Goal: Information Seeking & Learning: Check status

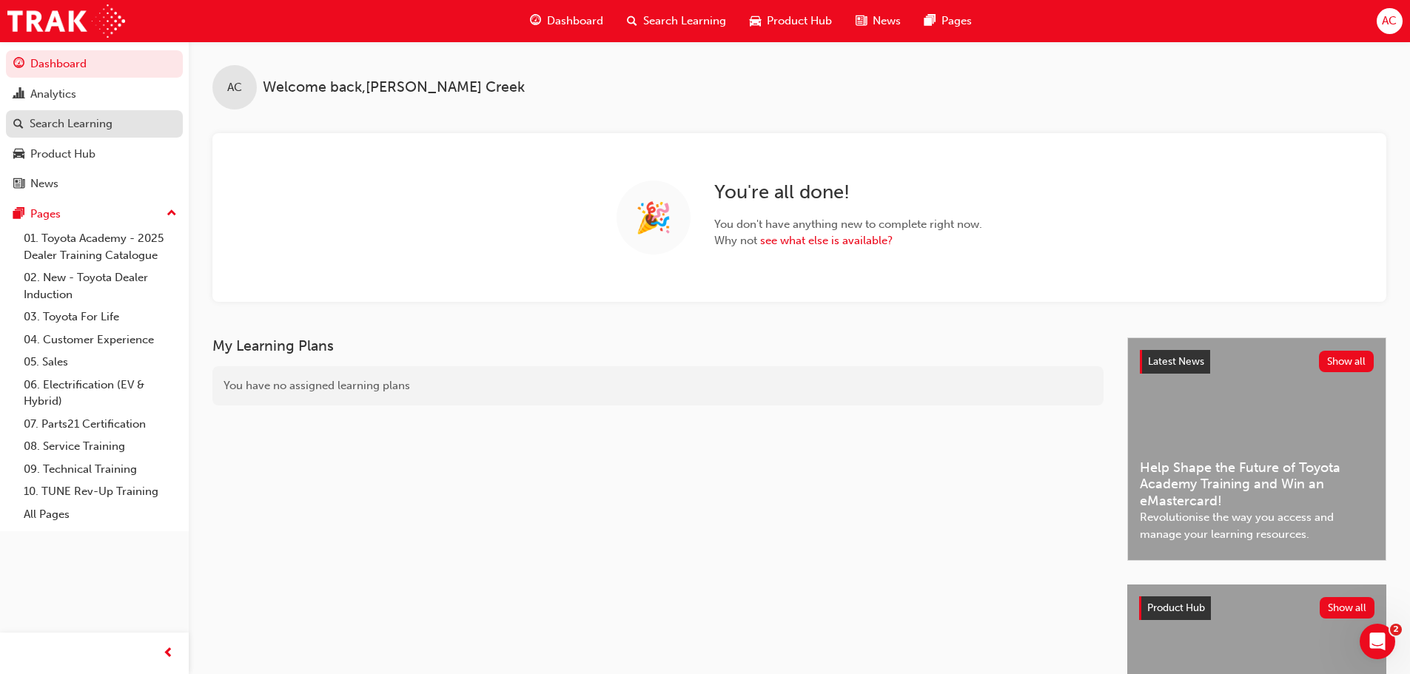
drag, startPoint x: 86, startPoint y: 122, endPoint x: 107, endPoint y: 111, distance: 23.5
click at [86, 122] on div "Search Learning" at bounding box center [71, 123] width 83 height 17
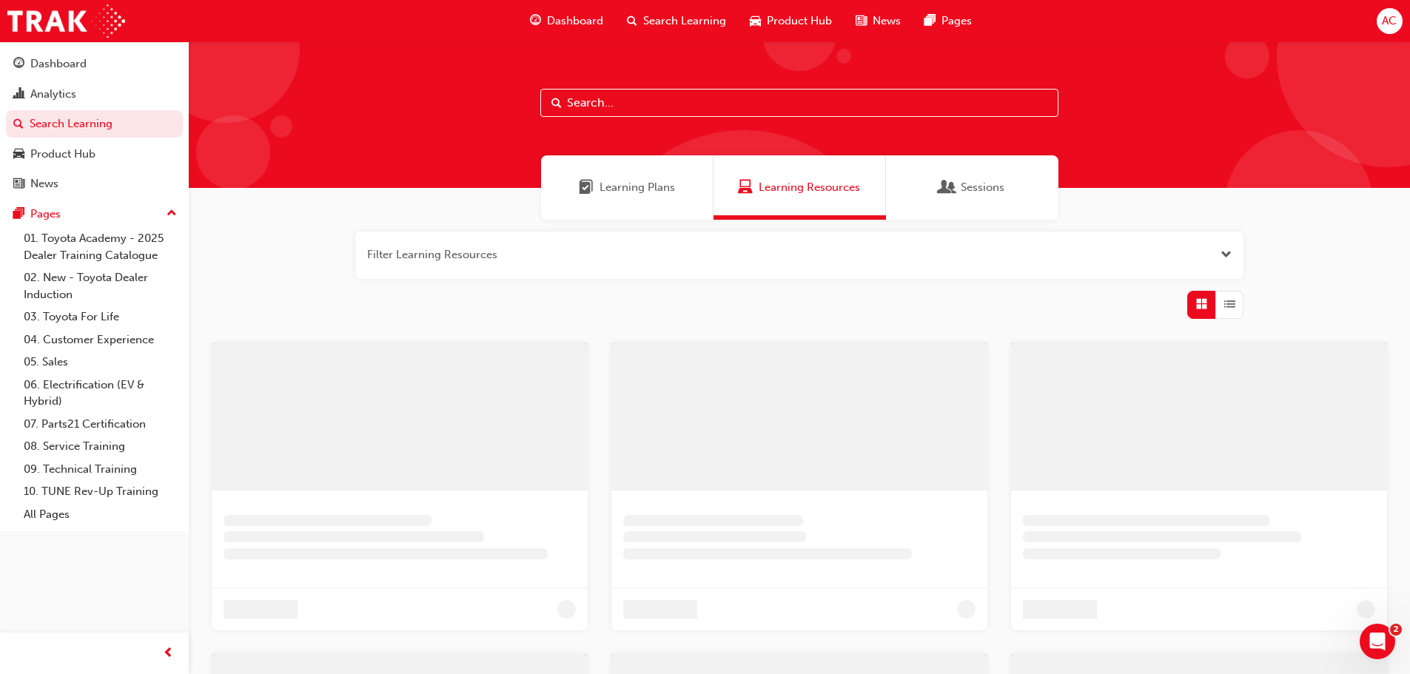
click at [586, 93] on input "text" at bounding box center [799, 103] width 518 height 28
paste input "ESM_052022_ELEARN"
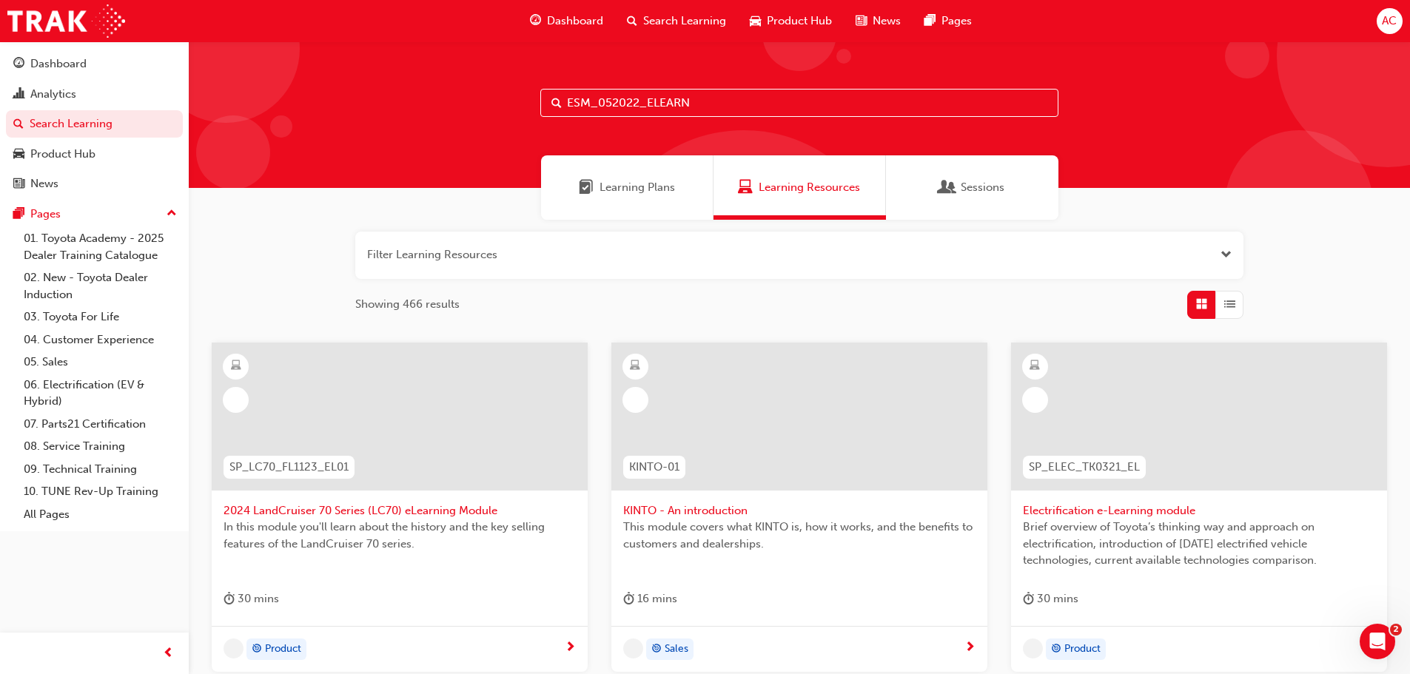
type input "ESM_052022_ELEARN"
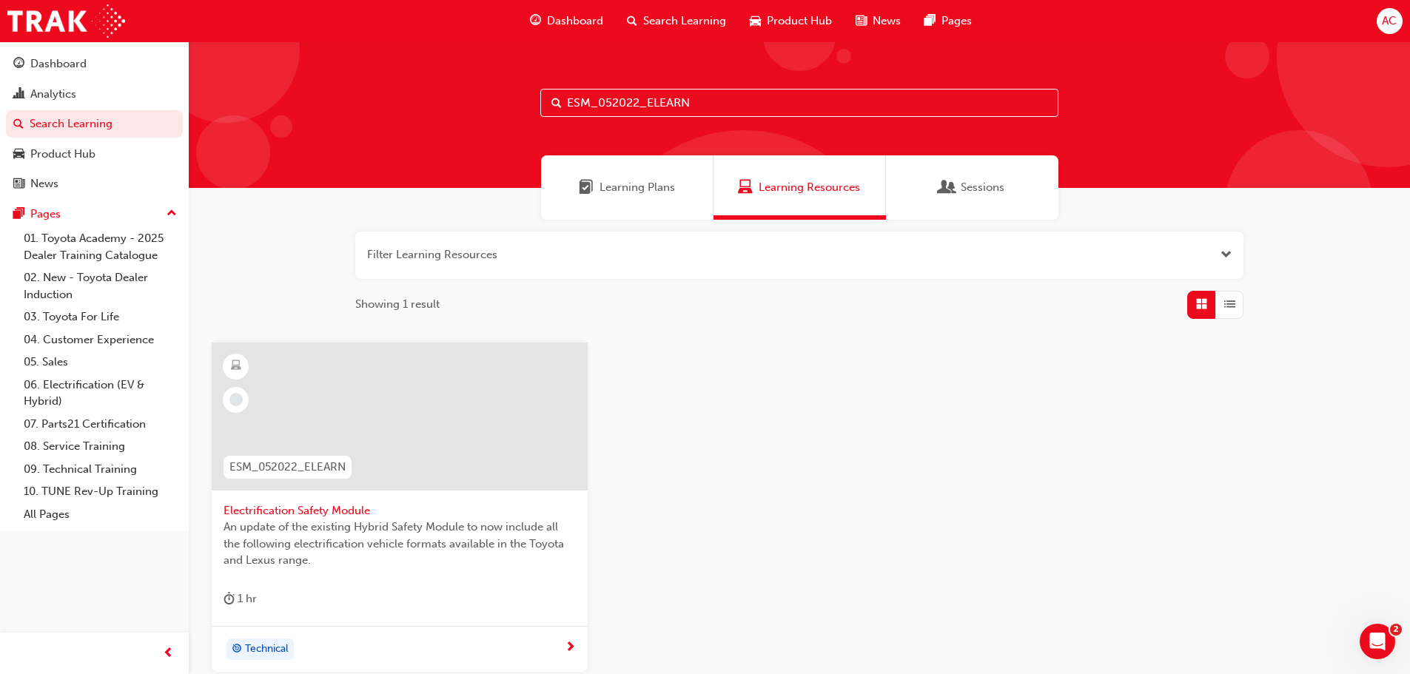
click at [346, 510] on span "Electrification Safety Module" at bounding box center [400, 511] width 352 height 17
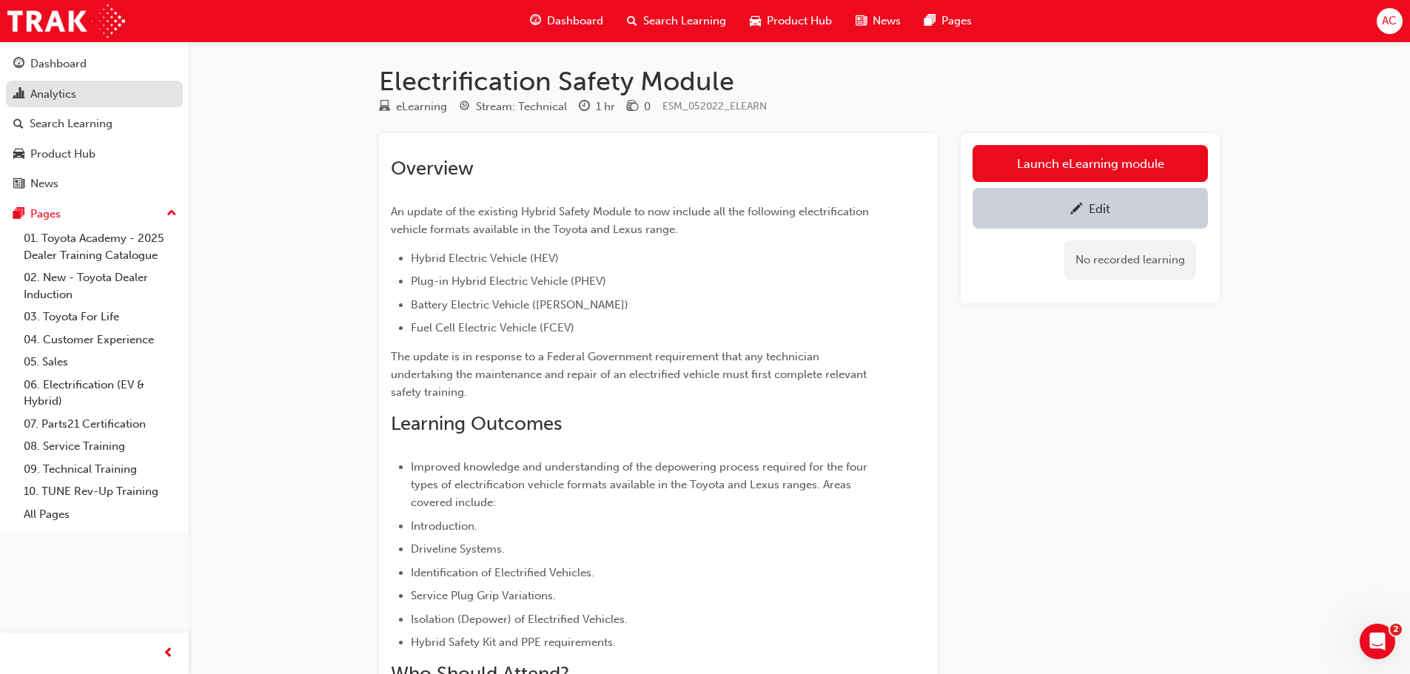
click at [104, 94] on div "Analytics" at bounding box center [94, 94] width 162 height 19
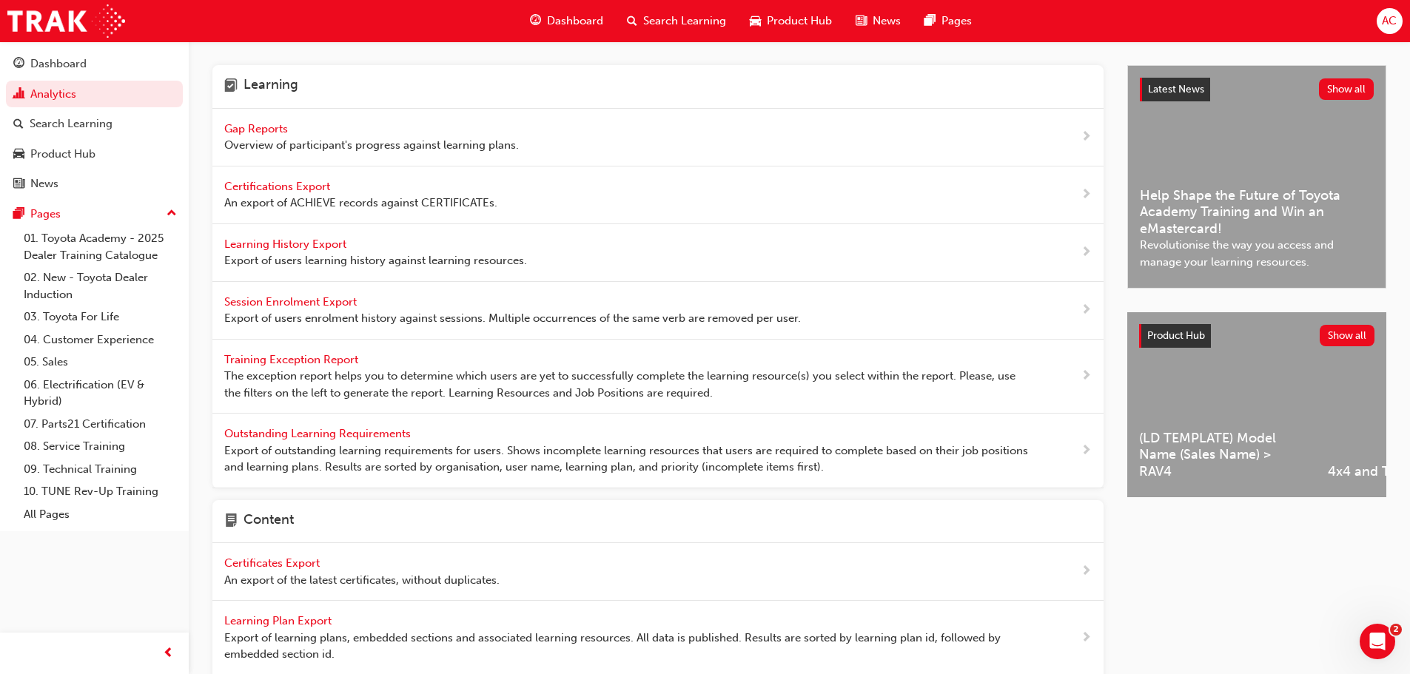
click at [318, 131] on div "Gap Reports Overview of participant's progress against learning plans." at bounding box center [371, 137] width 295 height 33
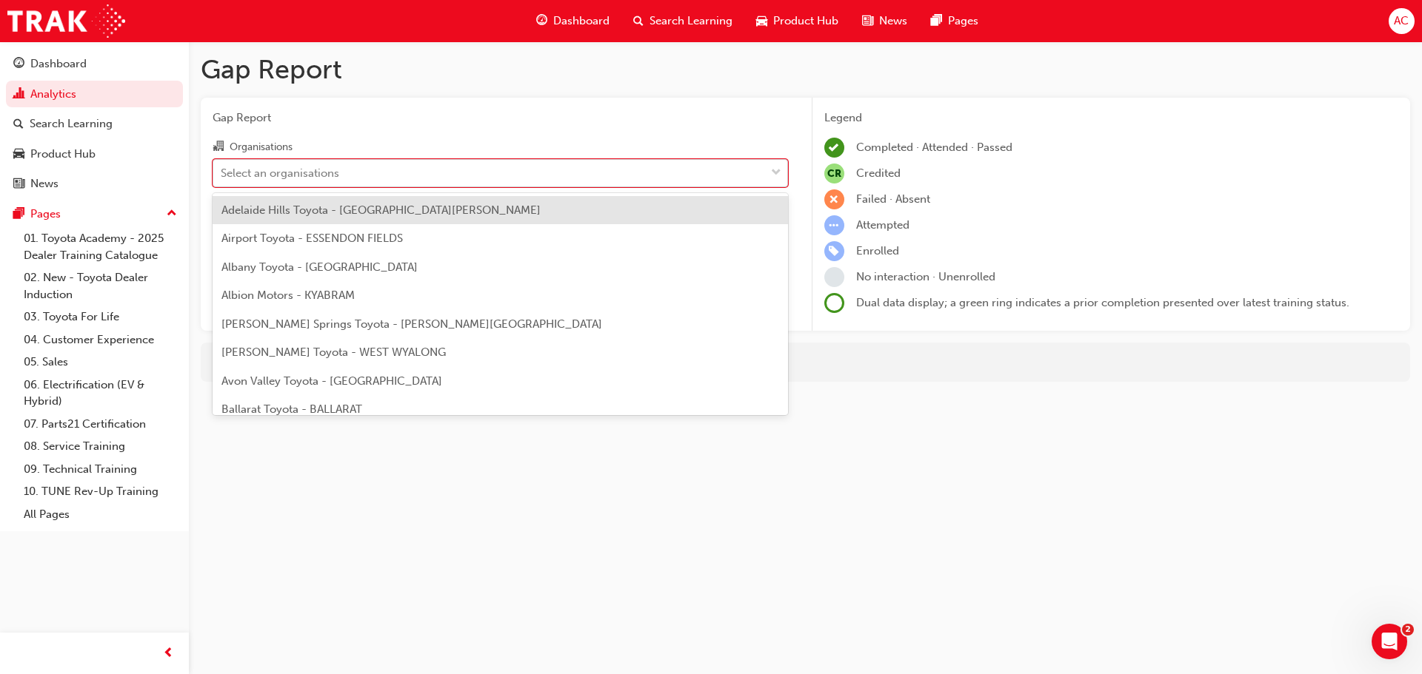
click at [285, 174] on div "Select an organisations" at bounding box center [280, 172] width 118 height 17
click at [222, 174] on input "Organisations option Adelaide Hills Toyota - [GEOGRAPHIC_DATA][PERSON_NAME] foc…" at bounding box center [221, 172] width 1 height 13
paste input "ESM_052022_ELEARN"
type input "ESM_052022_ELEARN"
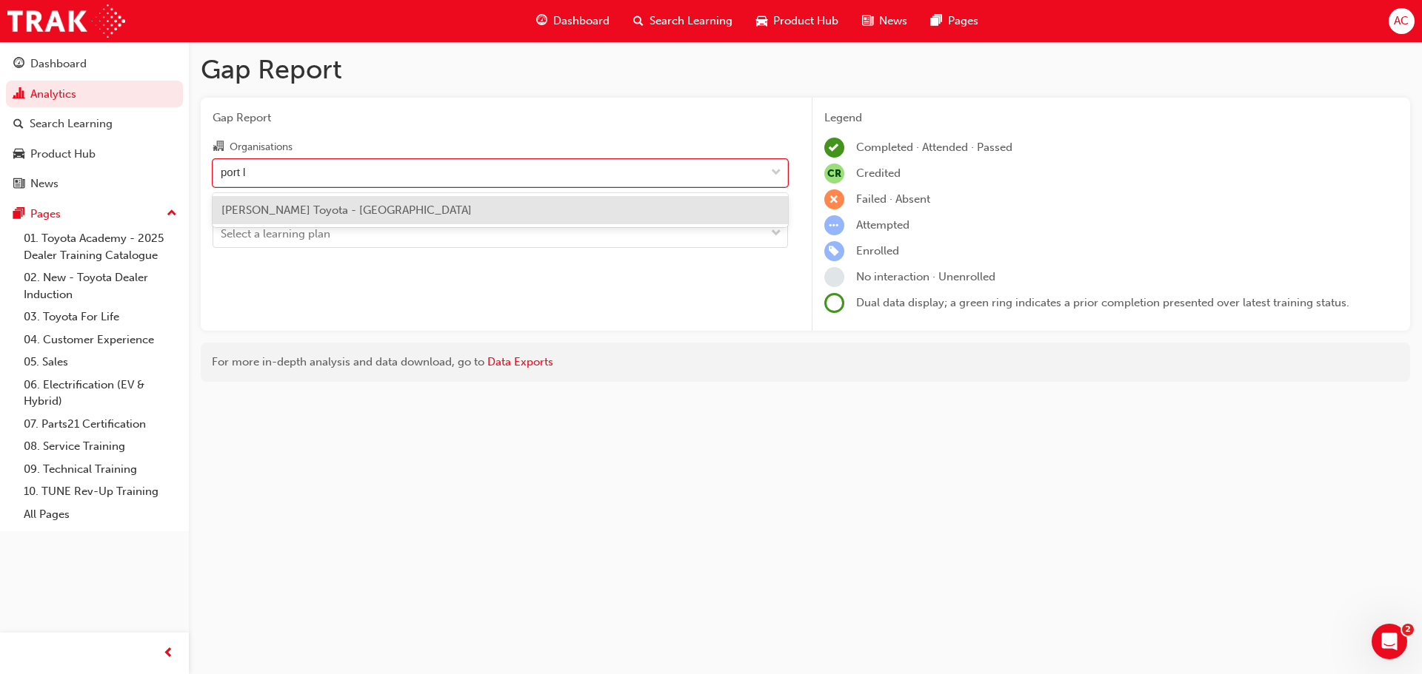
type input "port li"
click at [397, 202] on div "[PERSON_NAME] Toyota - [GEOGRAPHIC_DATA]" at bounding box center [499, 210] width 575 height 29
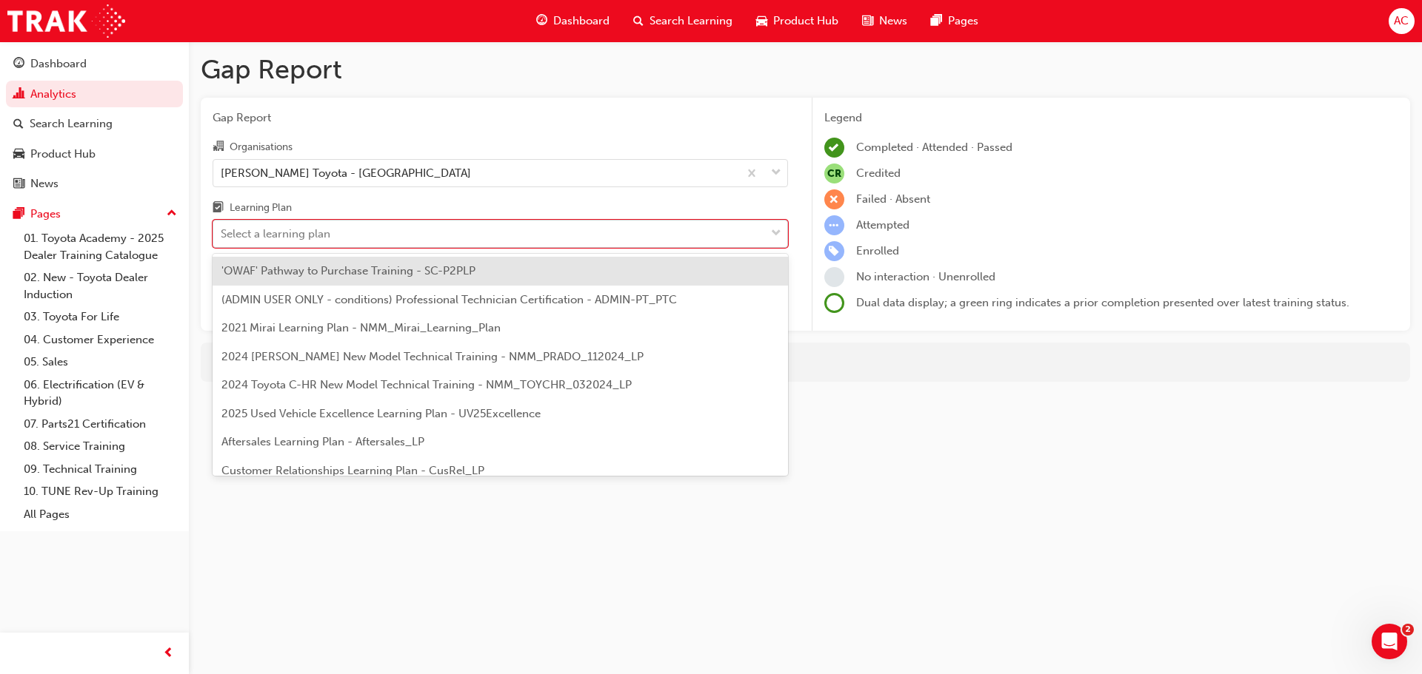
click at [381, 240] on div "Select a learning plan" at bounding box center [489, 234] width 552 height 26
click at [222, 240] on input "Learning Plan option 'OWAF' Pathway to Purchase Training - SC-P2PLP focused, 1 …" at bounding box center [221, 233] width 1 height 13
paste input "ESM_052022_ELEARN"
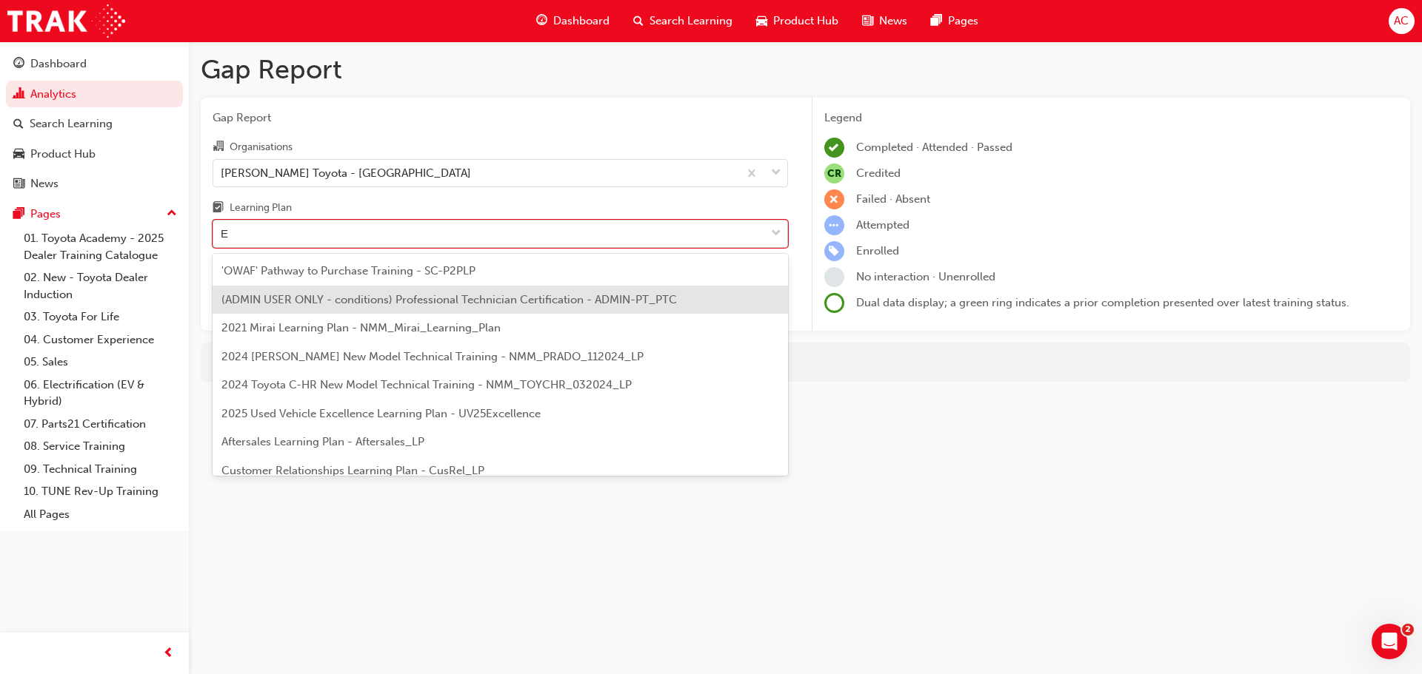
type input "E"
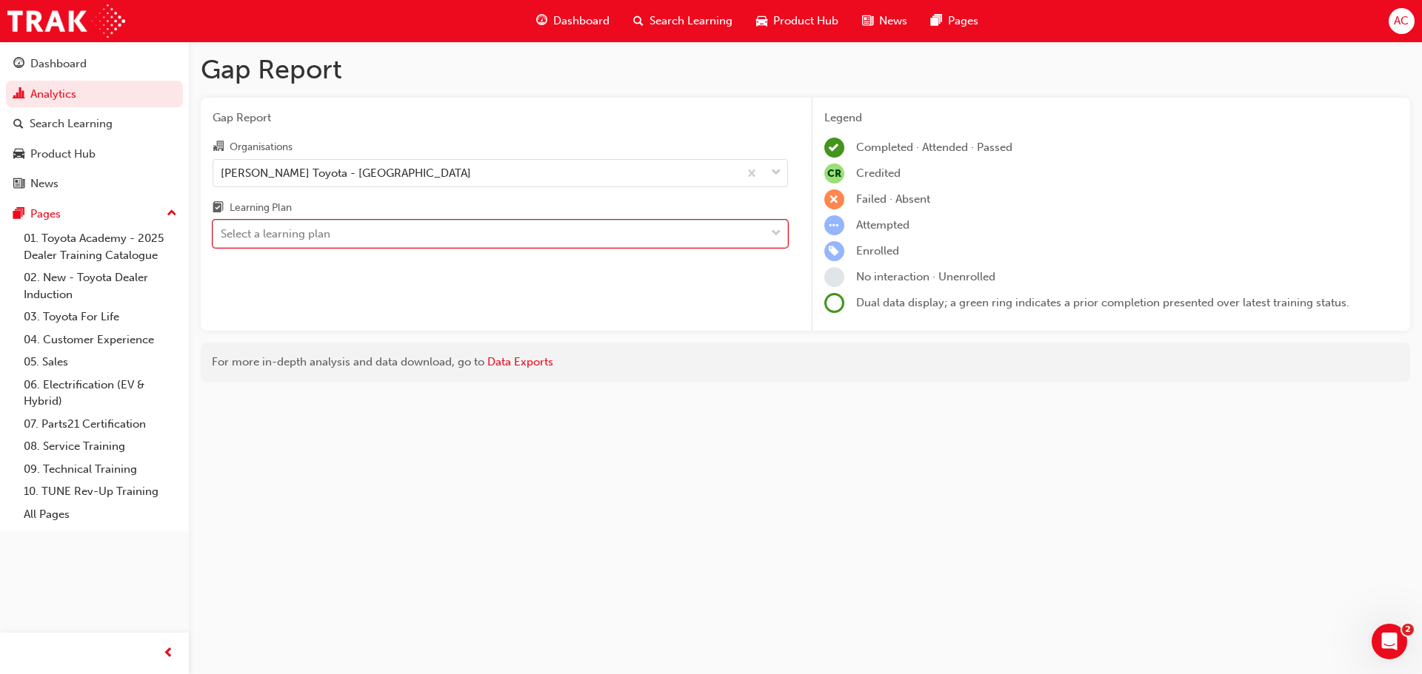
type input "L"
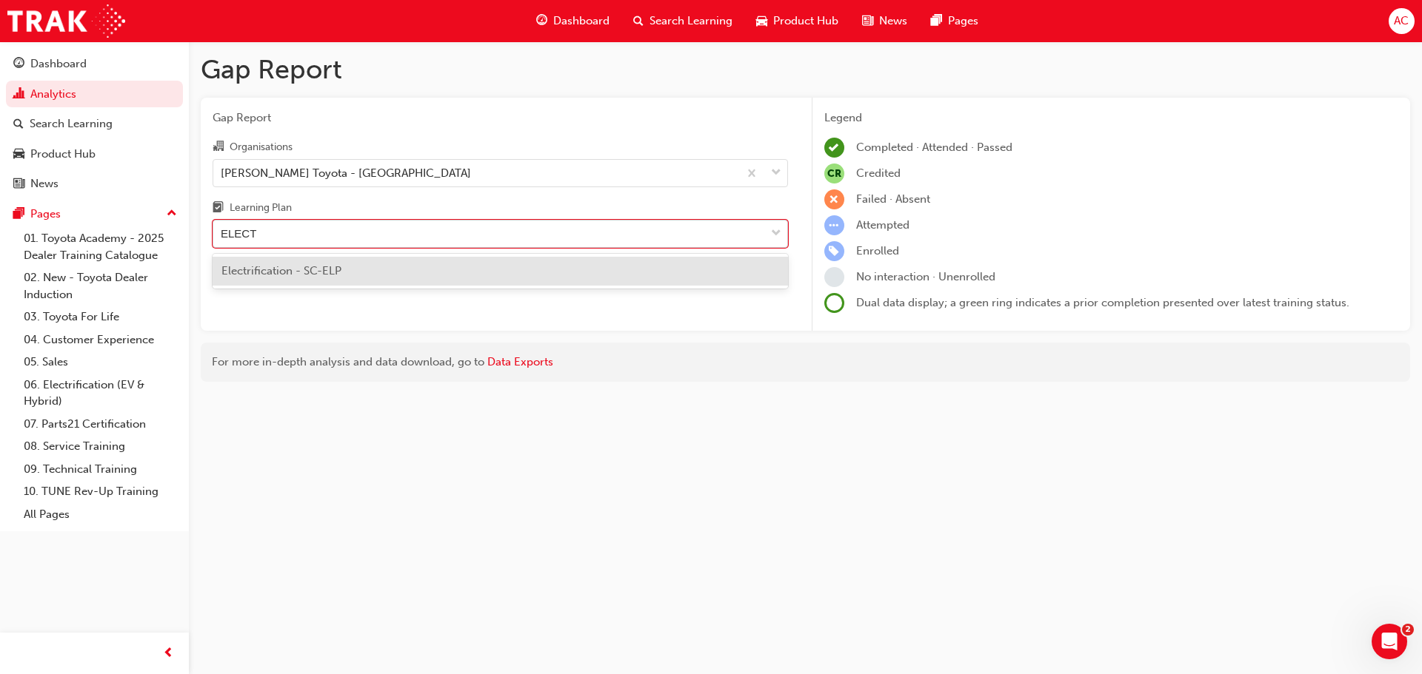
type input "ELECTR"
click at [368, 267] on div "Electrification - SC-ELP" at bounding box center [499, 271] width 575 height 29
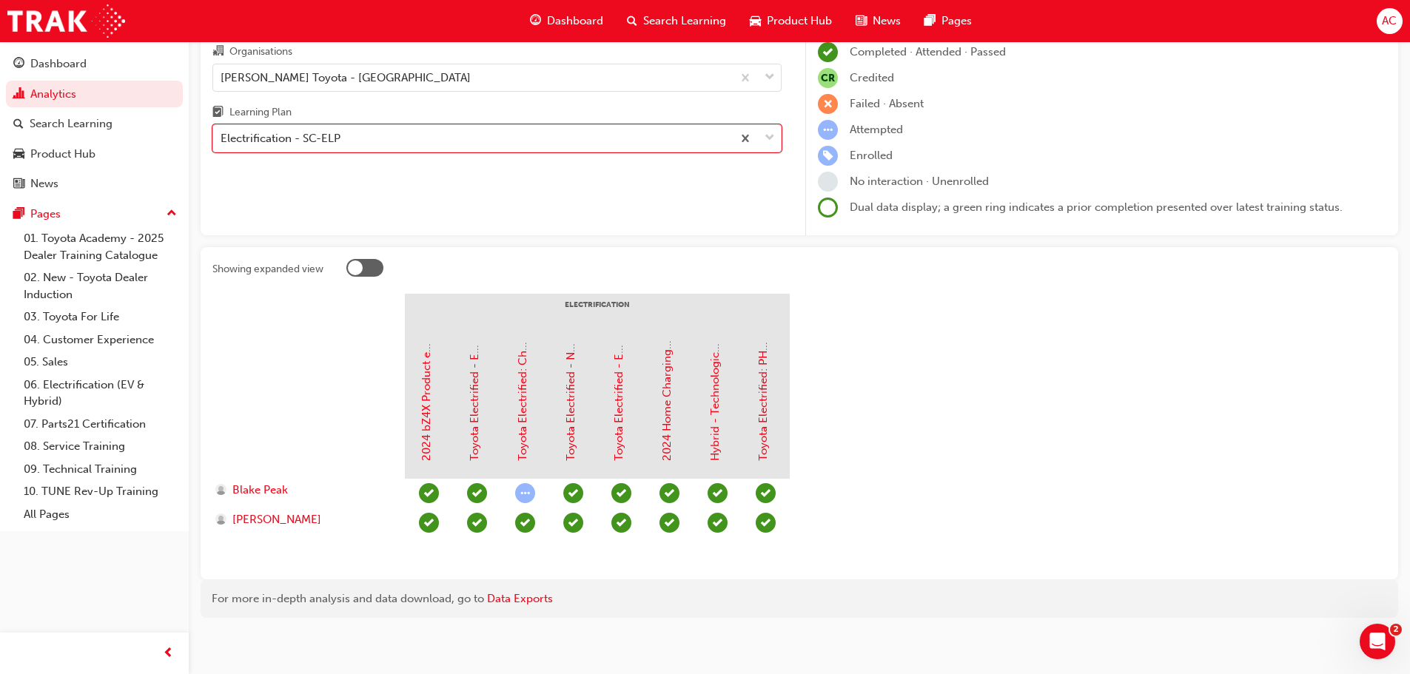
scroll to position [100, 0]
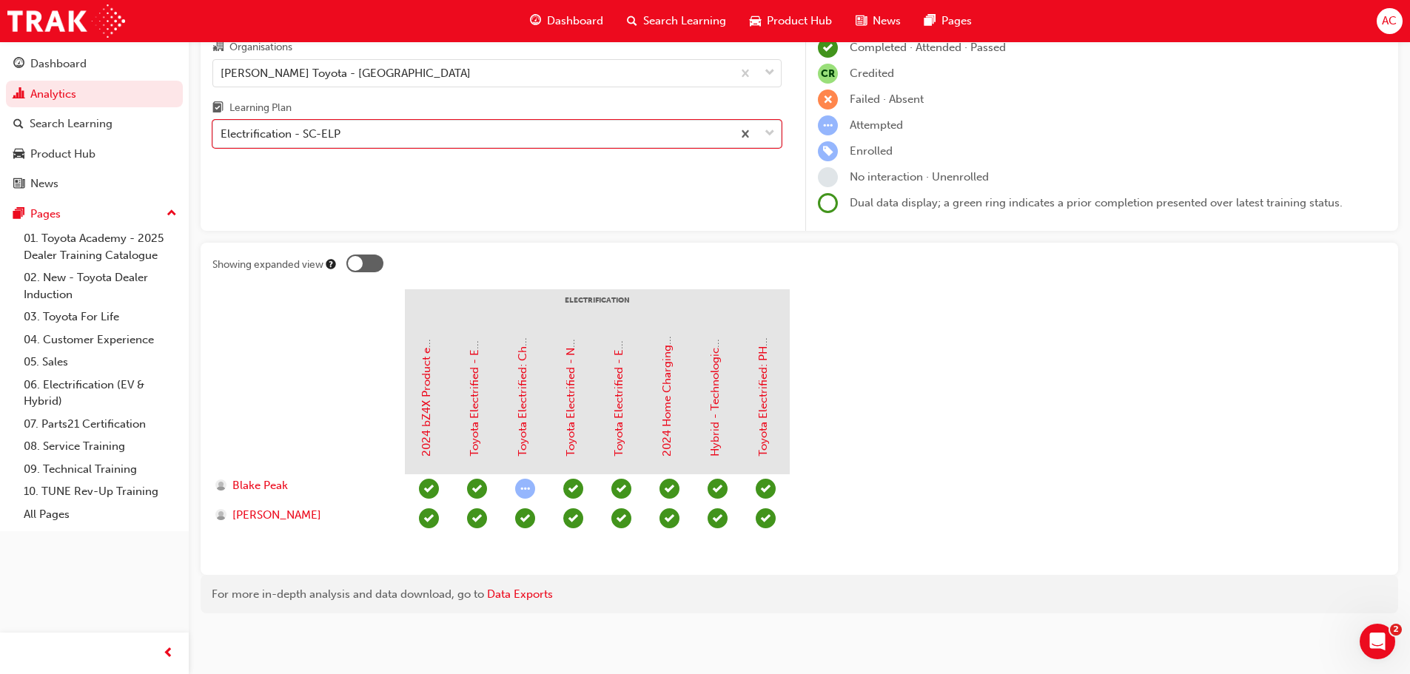
click at [720, 20] on span "Search Learning" at bounding box center [684, 21] width 83 height 17
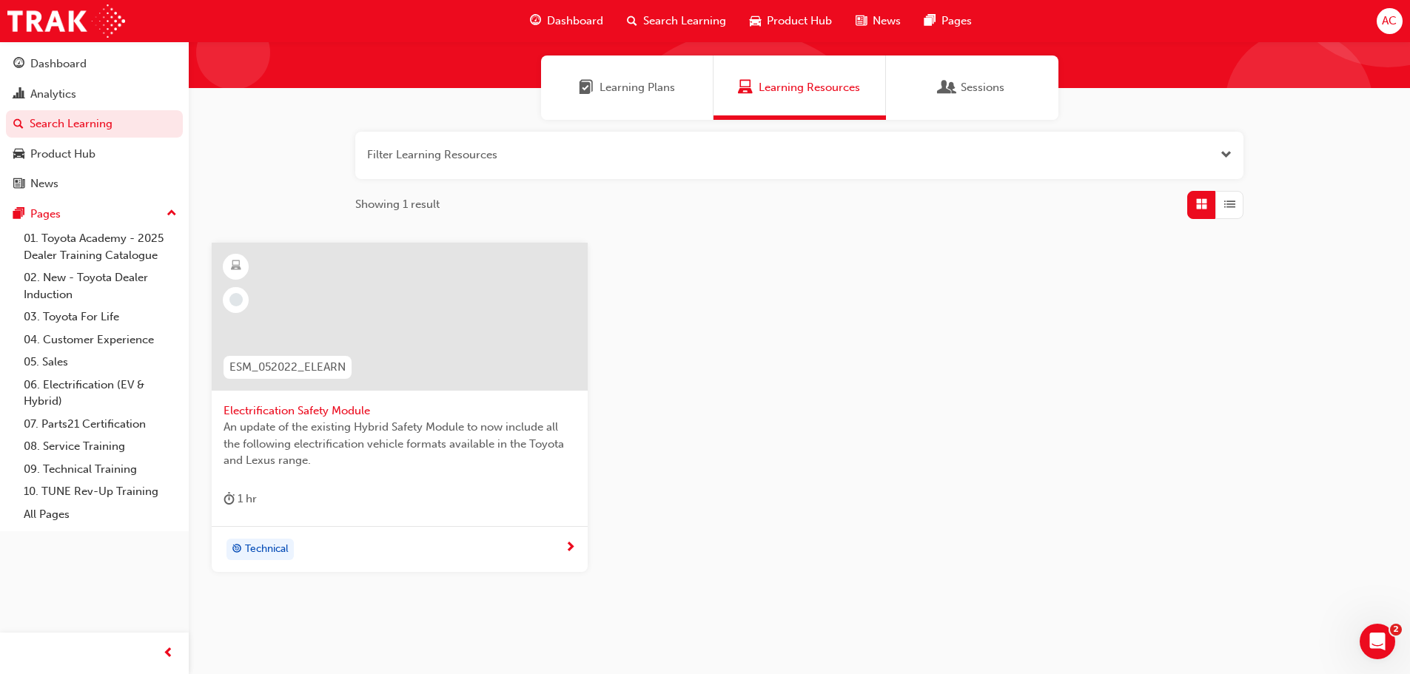
click at [535, 153] on button "button" at bounding box center [799, 155] width 888 height 47
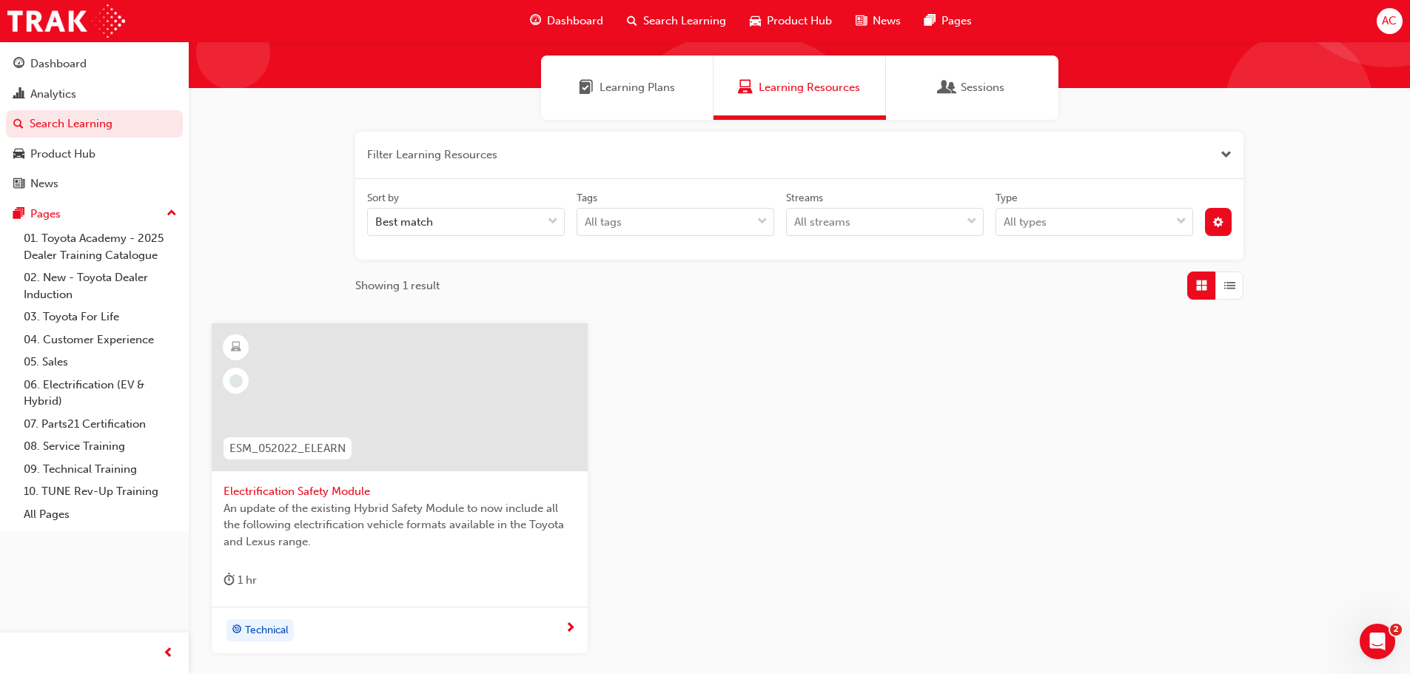
click at [307, 489] on span "Electrification Safety Module" at bounding box center [400, 491] width 352 height 17
